Goal: Navigation & Orientation: Find specific page/section

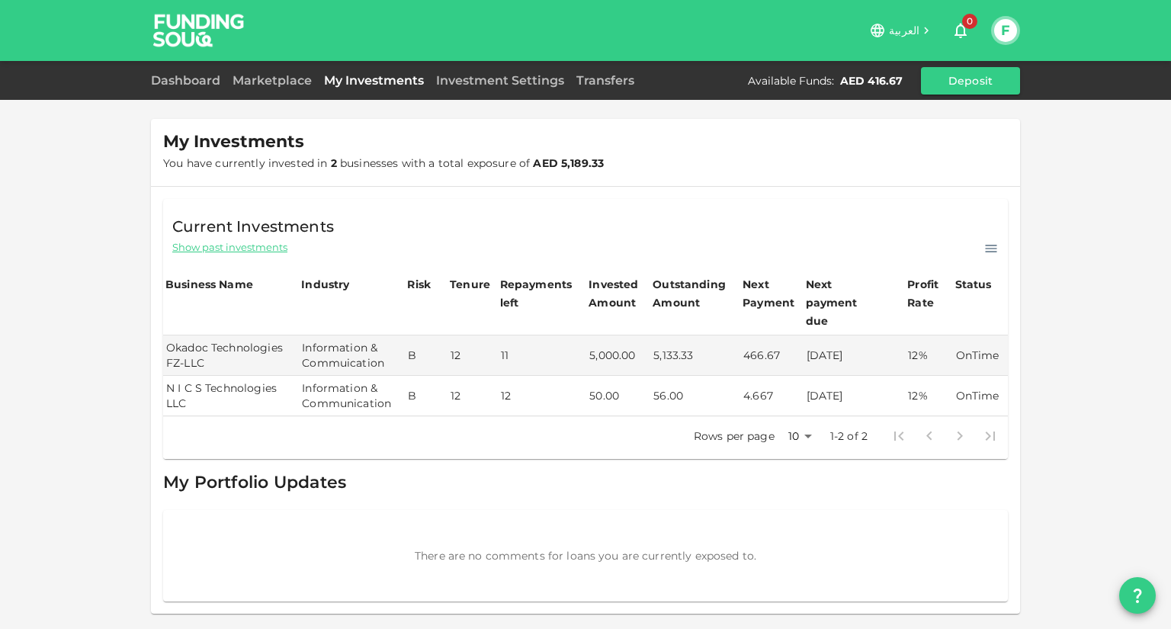
click at [404, 79] on link "My Investments" at bounding box center [374, 80] width 112 height 14
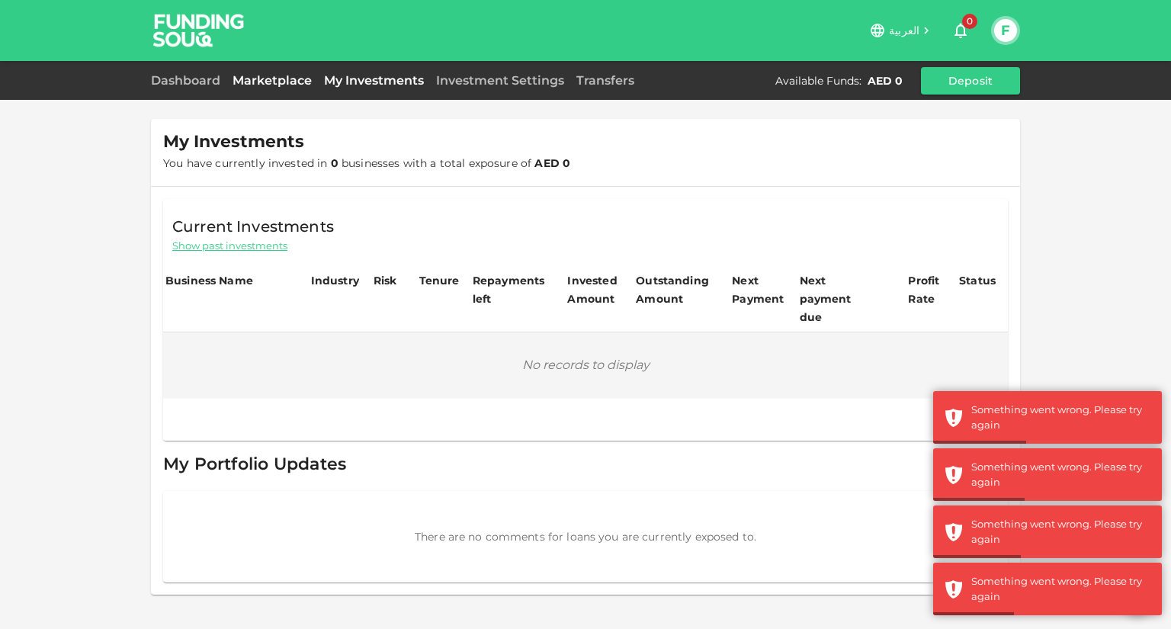
click at [276, 87] on link "Marketplace" at bounding box center [271, 80] width 91 height 14
